Goal: Check status: Check status

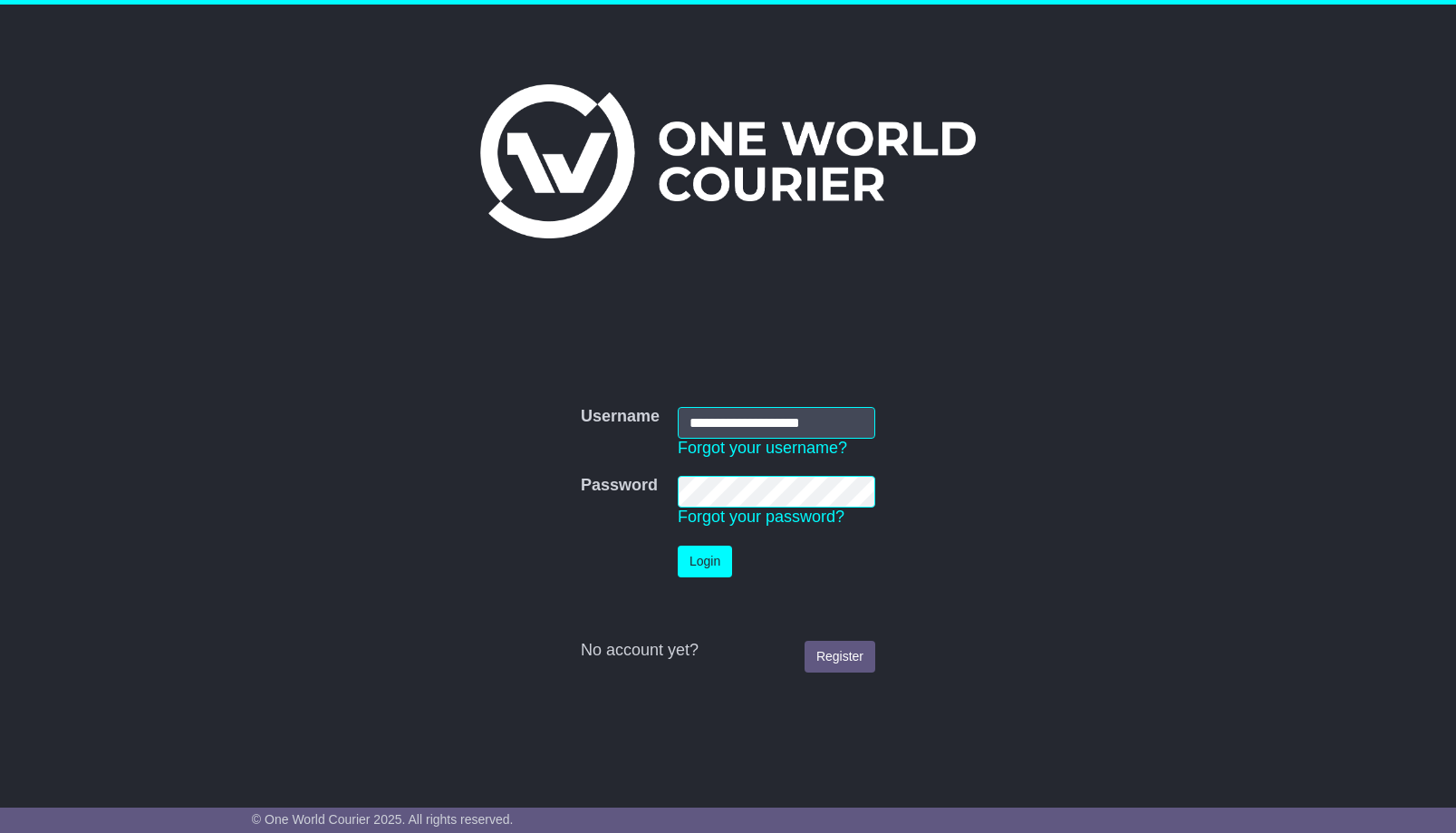
type input "**********"
click at [678, 545] on button "Login" at bounding box center [705, 561] width 54 height 32
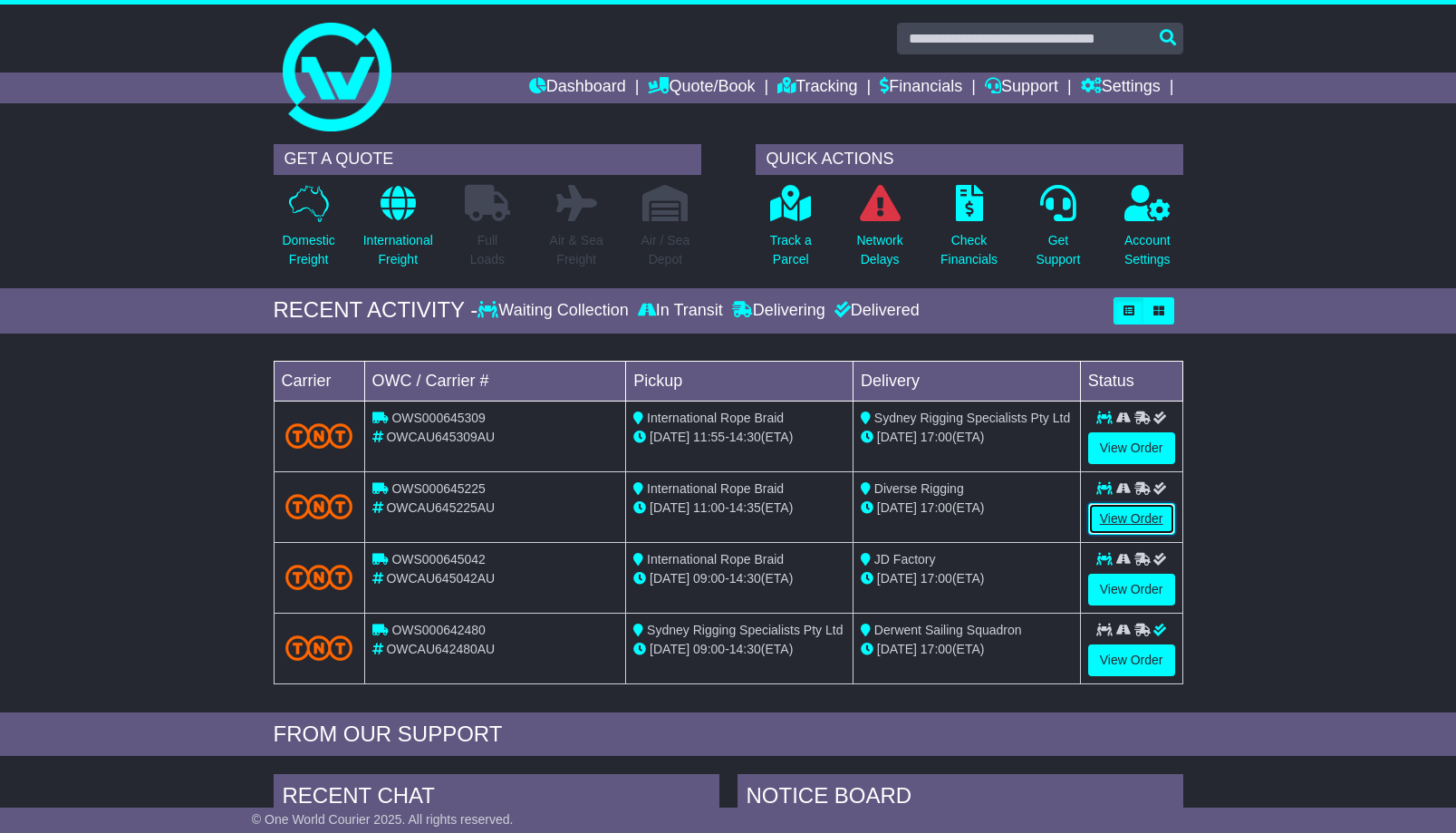
click at [1162, 519] on link "View Order" at bounding box center [1132, 518] width 87 height 32
